Goal: Task Accomplishment & Management: Manage account settings

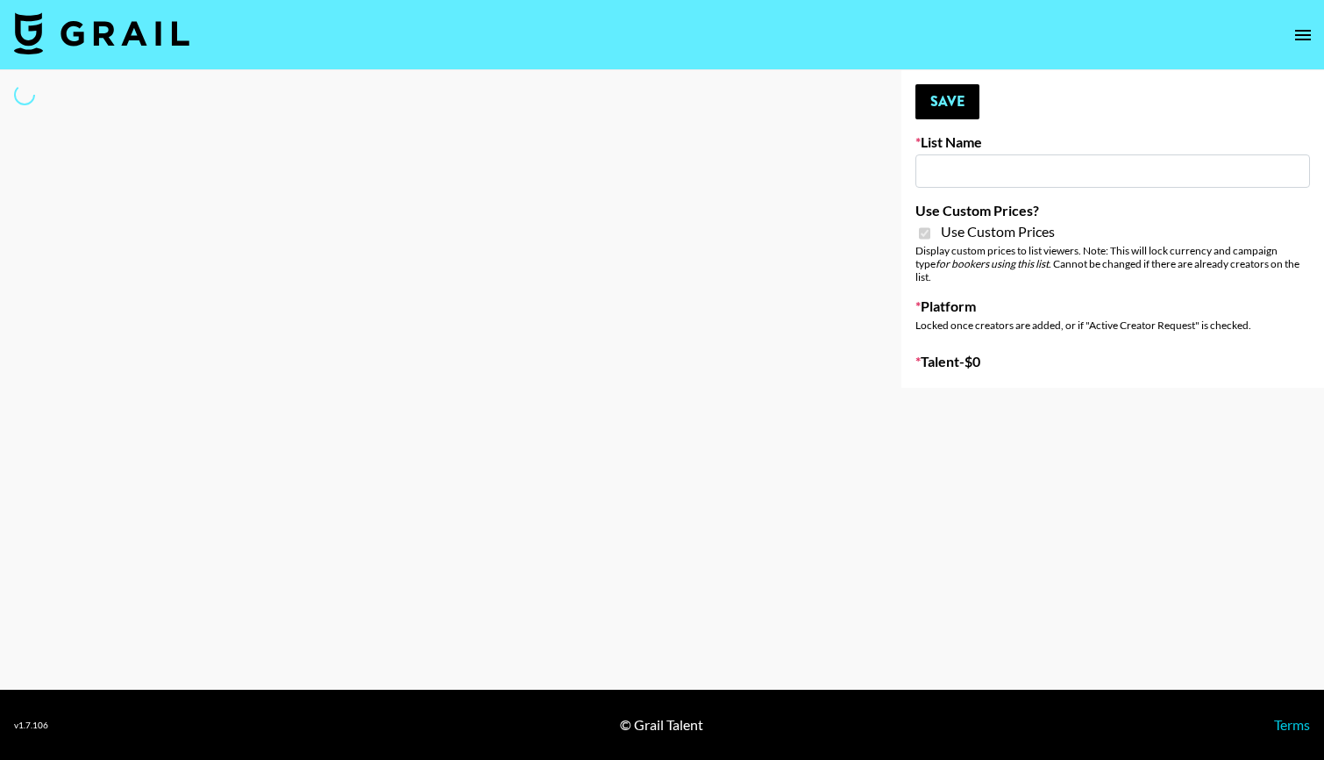
type input "ZENOWELL AI"
checkbox input "true"
select select "Brand"
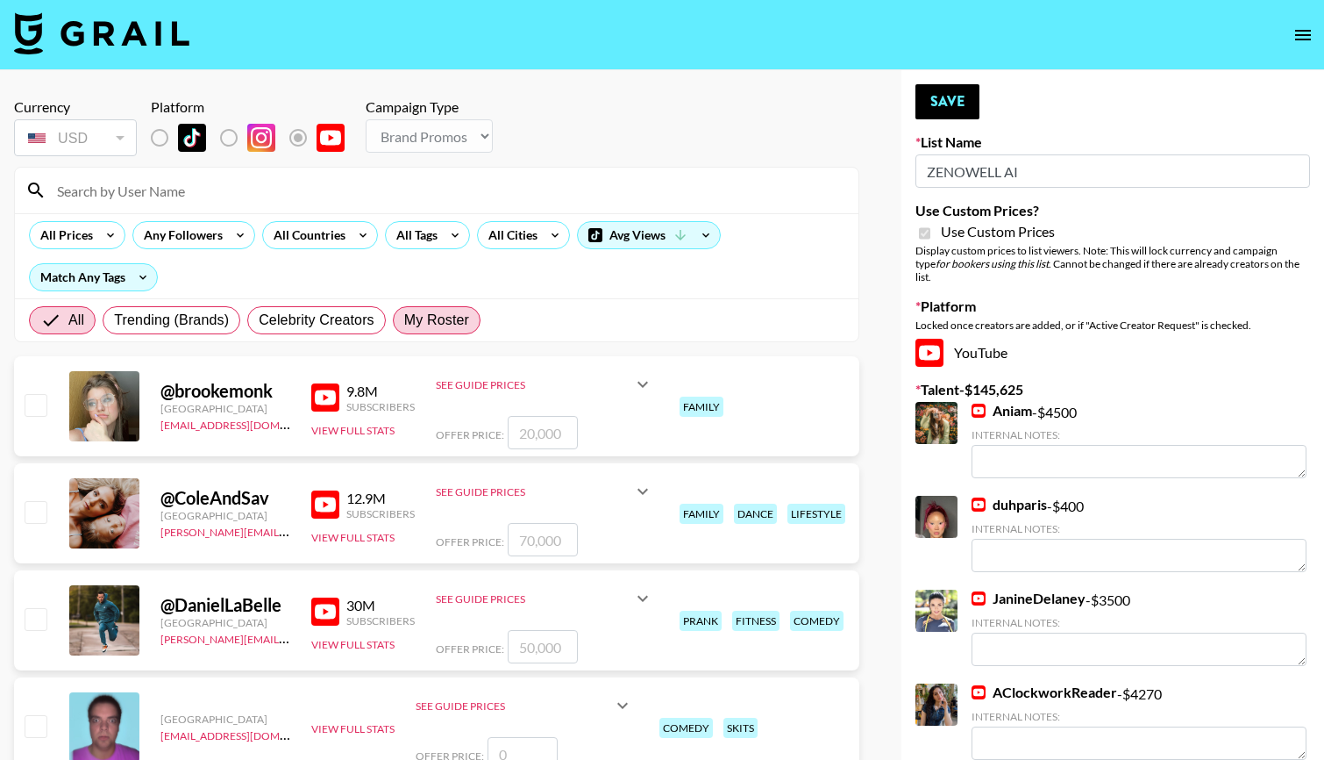
click at [436, 332] on label "My Roster" at bounding box center [437, 320] width 88 height 28
click at [404, 320] on input "My Roster" at bounding box center [404, 320] width 0 height 0
radio input "true"
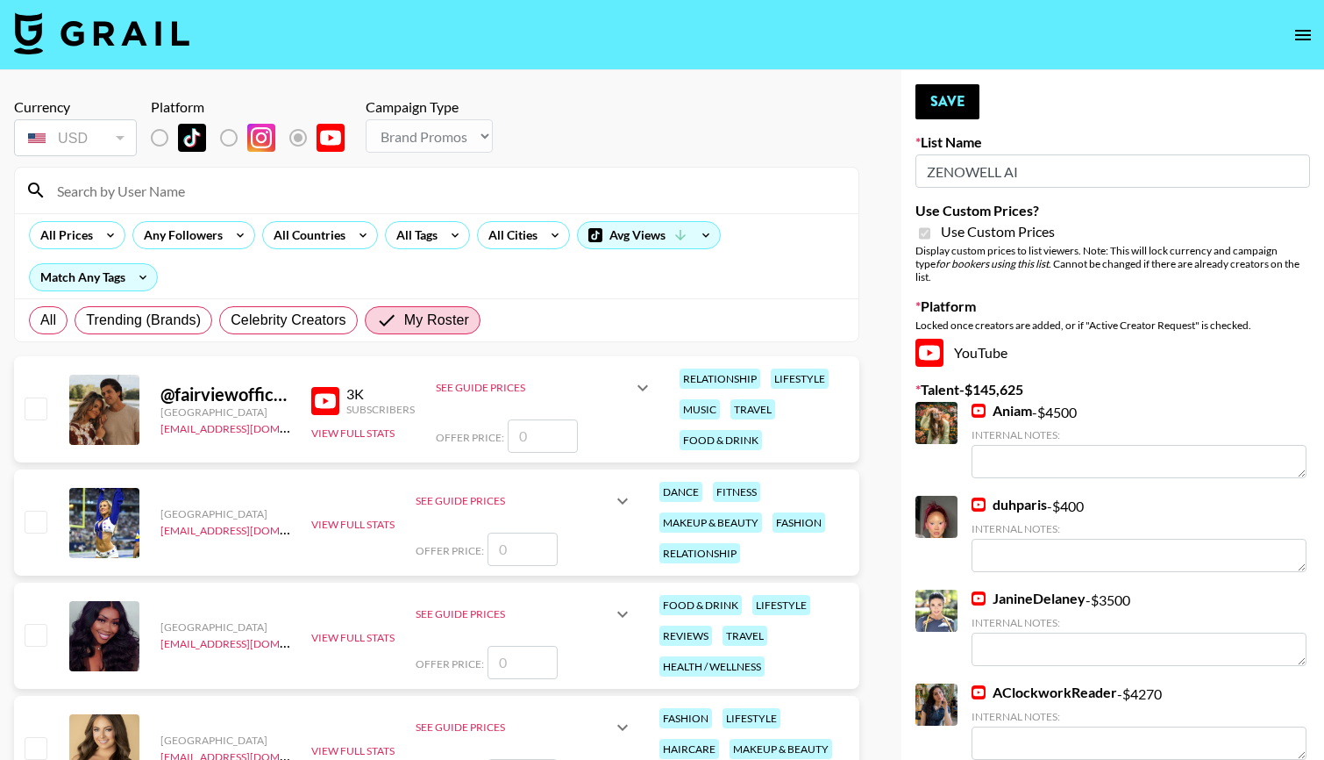
click at [33, 529] on input "checkbox" at bounding box center [35, 520] width 21 height 21
click at [36, 524] on input "checkbox" at bounding box center [35, 520] width 21 height 21
click at [28, 513] on input "checkbox" at bounding box center [35, 520] width 21 height 21
drag, startPoint x: 33, startPoint y: 517, endPoint x: 77, endPoint y: 517, distance: 43.9
click at [33, 517] on input "checkbox" at bounding box center [35, 520] width 21 height 21
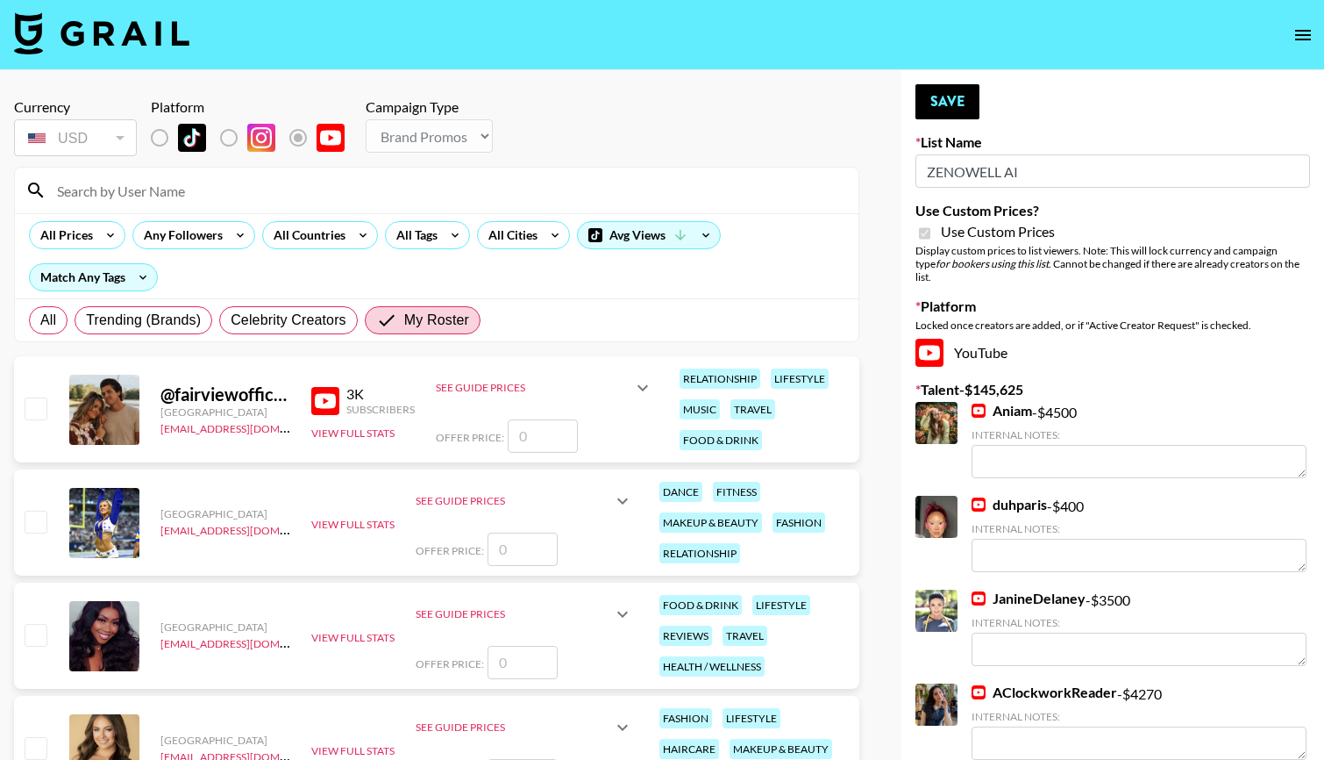
click at [540, 547] on input "number" at bounding box center [523, 548] width 70 height 33
checkbox input "true"
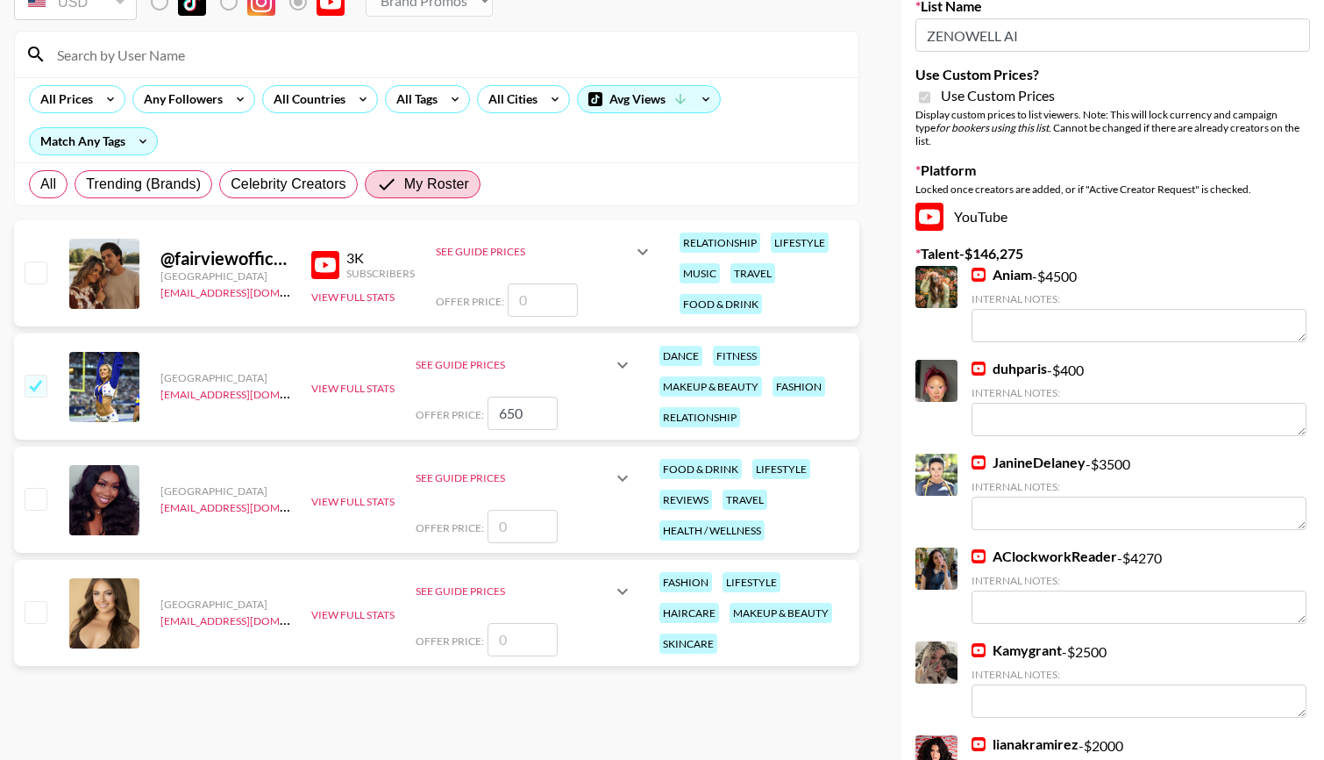
scroll to position [157, 0]
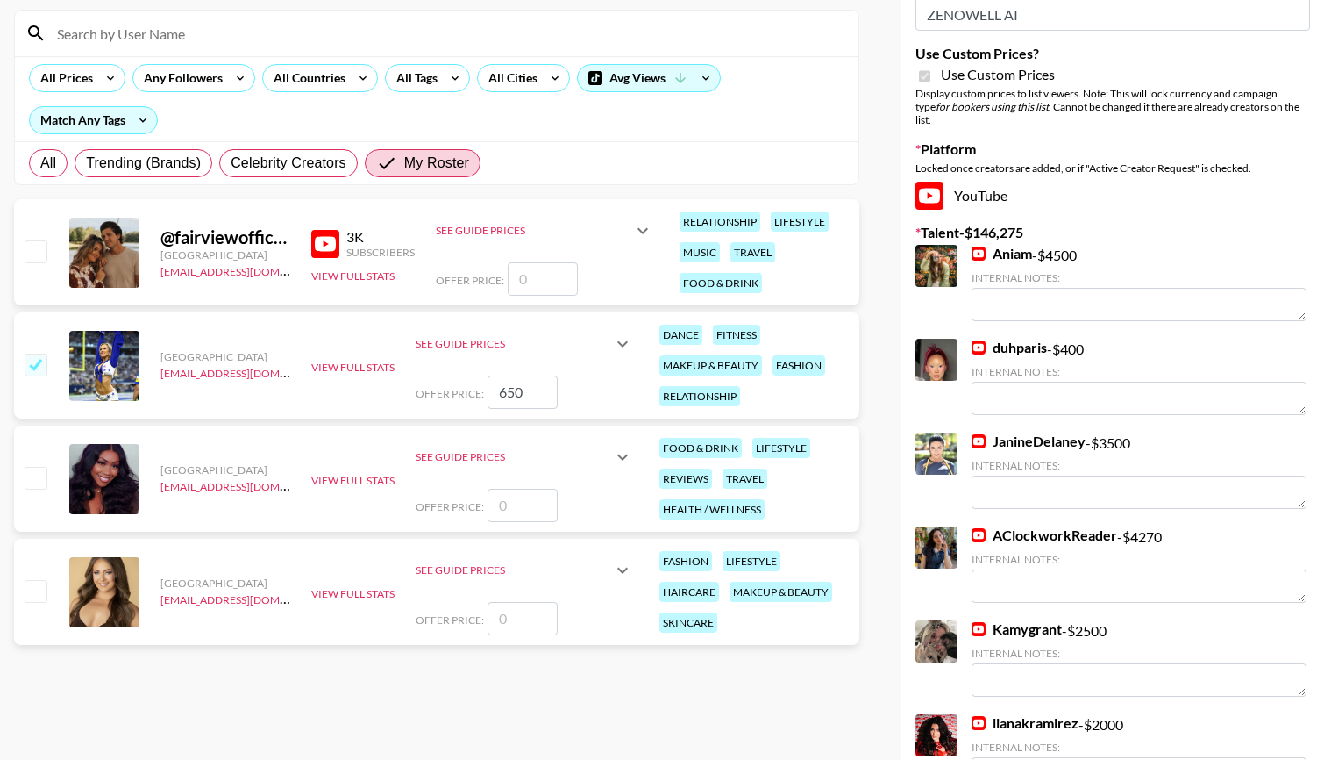
type input "650"
click at [42, 595] on input "checkbox" at bounding box center [35, 590] width 21 height 21
click at [529, 619] on input "number" at bounding box center [523, 618] width 70 height 33
checkbox input "true"
type input "600"
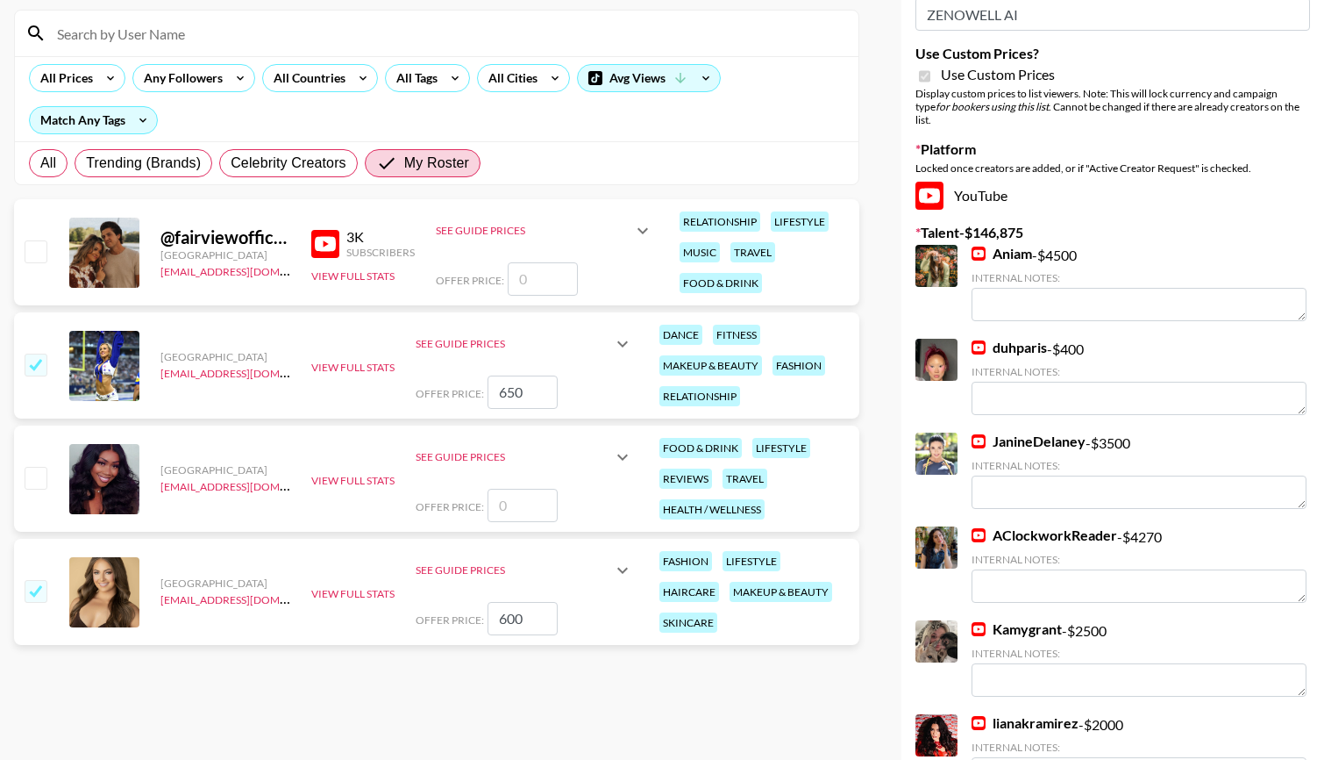
click at [537, 394] on input "650" at bounding box center [523, 391] width 70 height 33
type input "6"
checkbox input "false"
checkbox input "true"
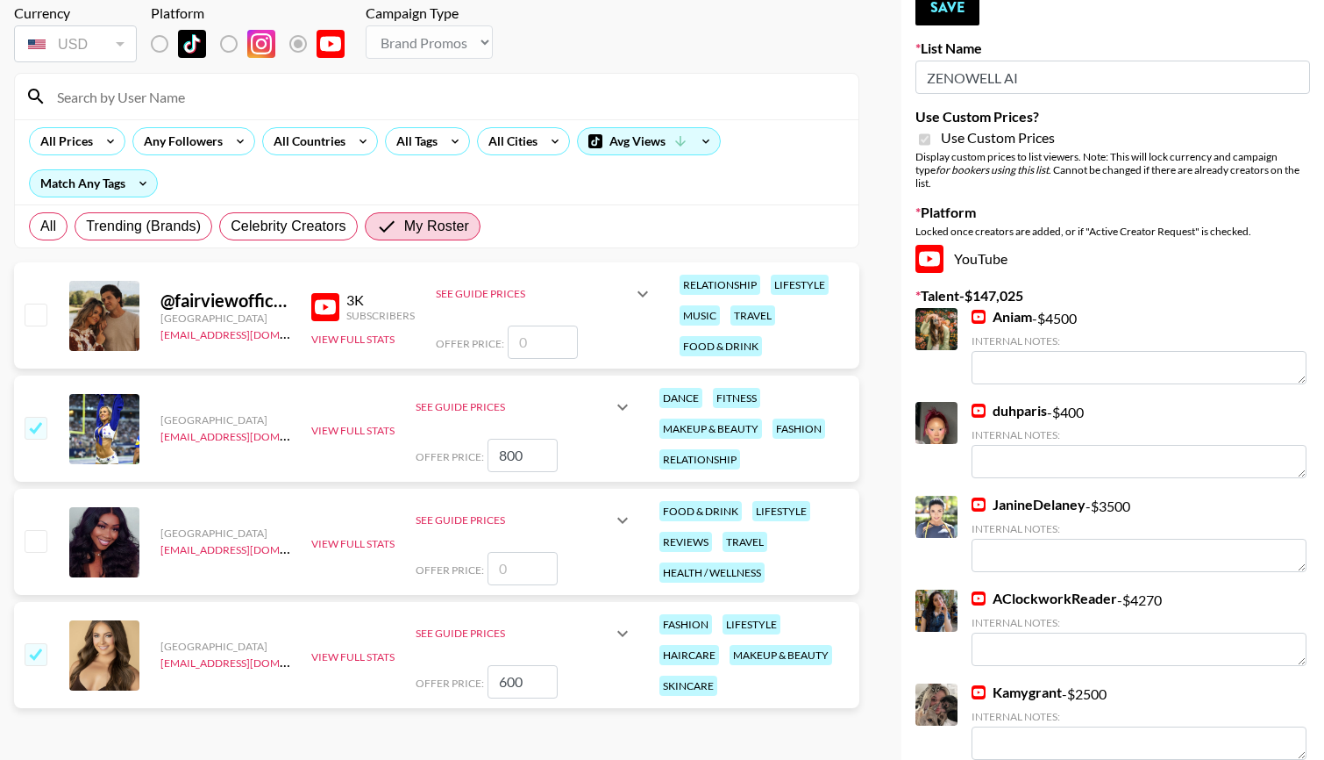
scroll to position [82, 0]
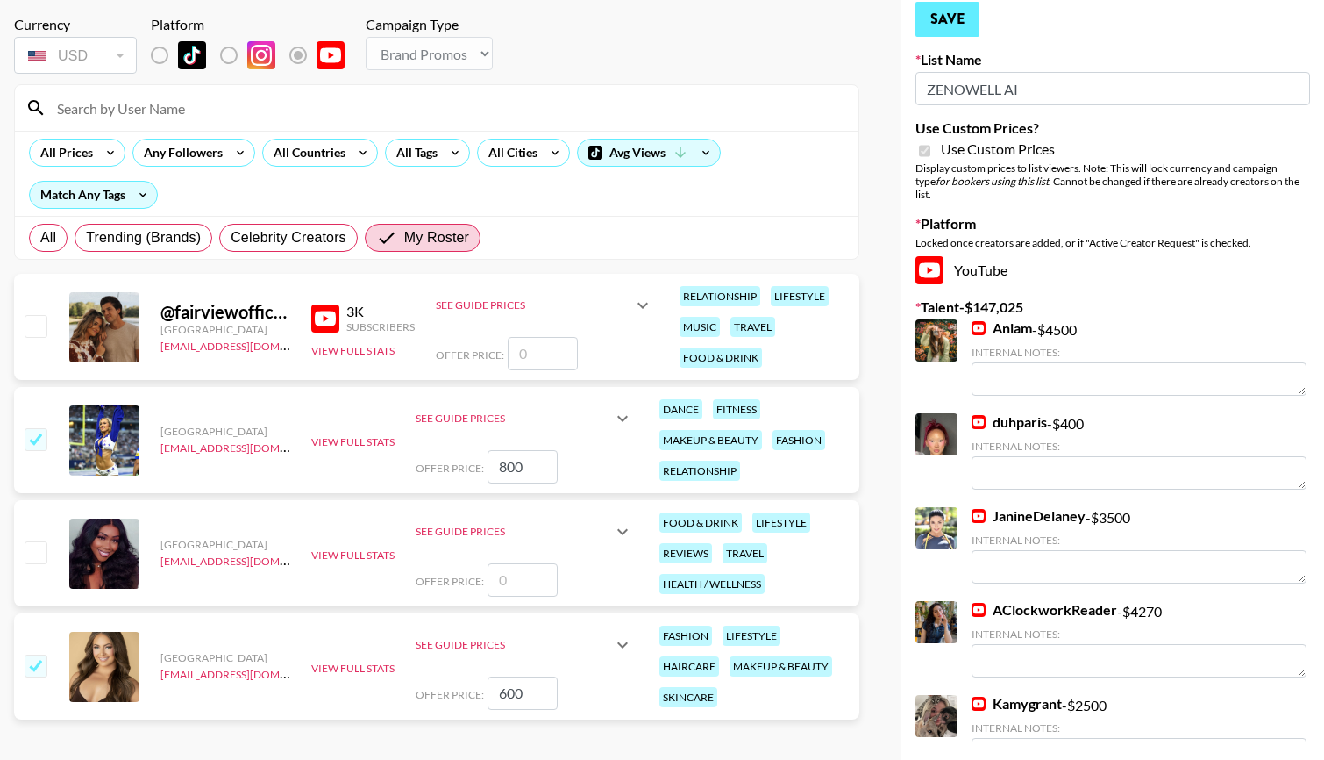
type input "800"
click at [943, 7] on button "Save" at bounding box center [948, 19] width 64 height 35
